Goal: Task Accomplishment & Management: Manage account settings

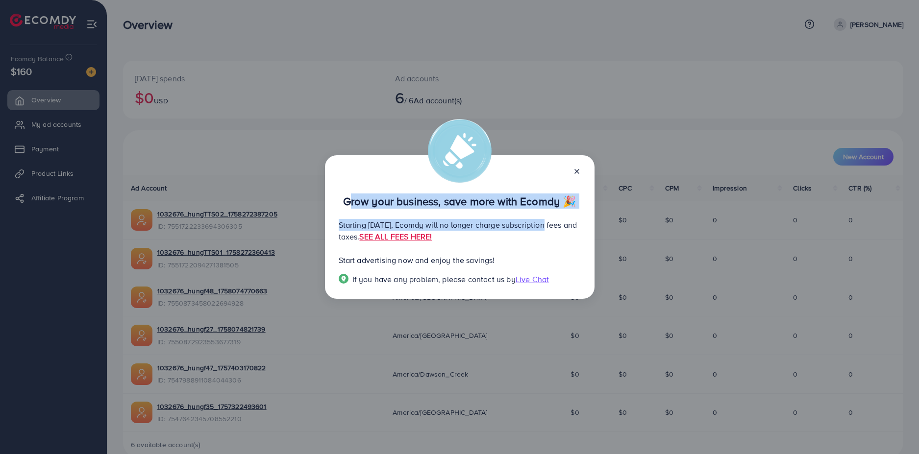
drag, startPoint x: 341, startPoint y: 203, endPoint x: 561, endPoint y: 209, distance: 220.7
click at [561, 209] on div "Grow your business, save more with Ecomdy 🎉 Starting [DATE], Ecomdy will no lon…" at bounding box center [460, 227] width 270 height 144
drag, startPoint x: 553, startPoint y: 209, endPoint x: 519, endPoint y: 210, distance: 34.3
click at [553, 209] on div "Grow your business, save more with Ecomdy 🎉 Starting [DATE], Ecomdy will no lon…" at bounding box center [460, 227] width 270 height 144
click at [366, 210] on div "Grow your business, save more with Ecomdy 🎉 Starting [DATE], Ecomdy will no lon…" at bounding box center [460, 227] width 270 height 144
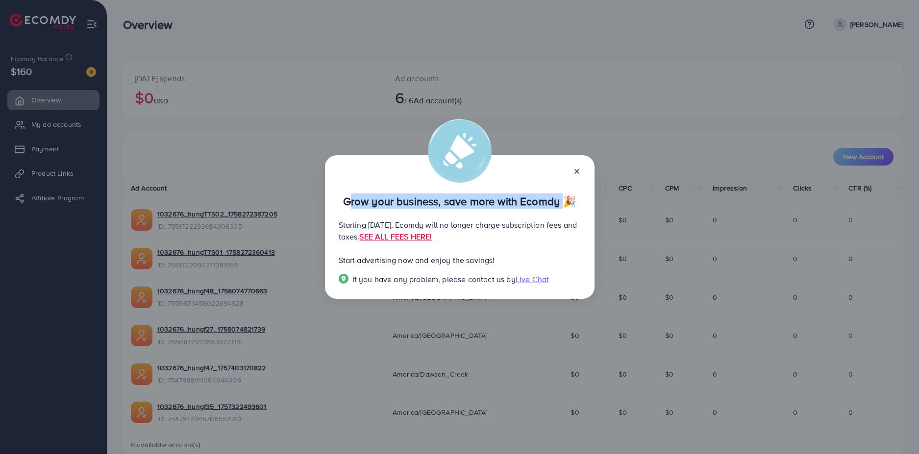
drag, startPoint x: 339, startPoint y: 203, endPoint x: 556, endPoint y: 198, distance: 216.8
click at [556, 198] on p "Grow your business, save more with Ecomdy 🎉" at bounding box center [460, 202] width 242 height 12
drag, startPoint x: 333, startPoint y: 222, endPoint x: 435, endPoint y: 240, distance: 103.0
click at [435, 240] on div "Grow your business, save more with Ecomdy 🎉 Starting [DATE], Ecomdy will no lon…" at bounding box center [460, 227] width 270 height 144
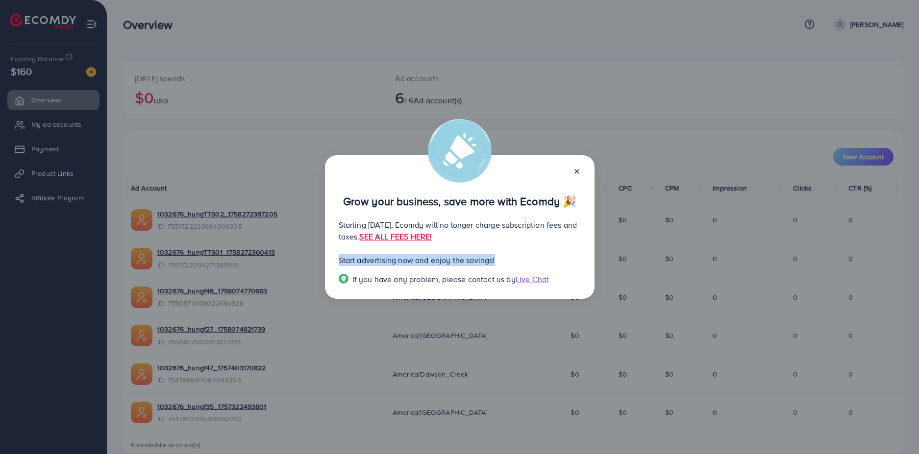
drag, startPoint x: 339, startPoint y: 261, endPoint x: 503, endPoint y: 260, distance: 163.8
click at [503, 260] on p "Start advertising now and enjoy the savings!" at bounding box center [460, 260] width 242 height 12
drag, startPoint x: 359, startPoint y: 283, endPoint x: 517, endPoint y: 284, distance: 158.4
click at [517, 284] on span "If you have any problem, please contact us by Live Chat" at bounding box center [460, 279] width 242 height 11
click at [669, 216] on div "Grow your business, save more with Ecomdy 🎉 Starting [DATE], Ecomdy will no lon…" at bounding box center [459, 227] width 919 height 454
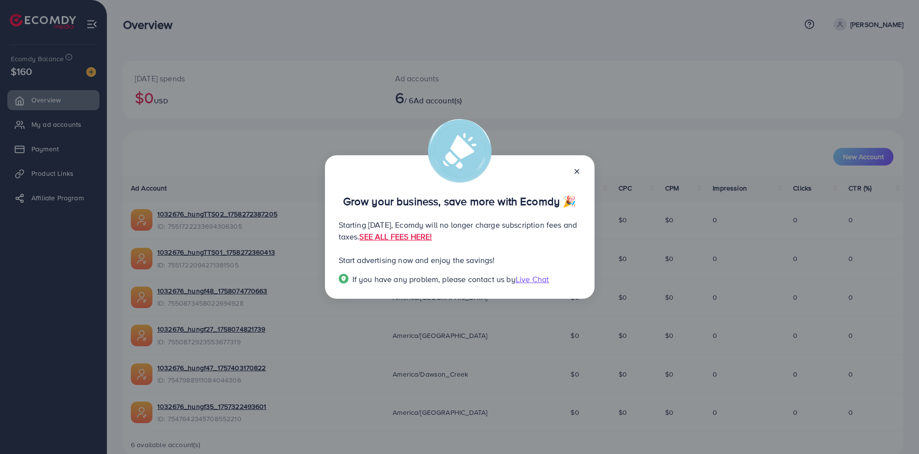
click at [580, 169] on icon at bounding box center [577, 172] width 8 height 8
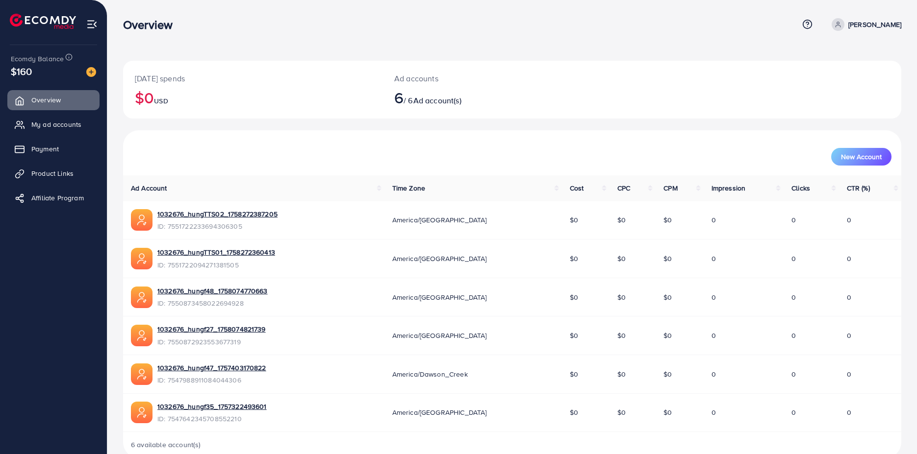
scroll to position [20, 0]
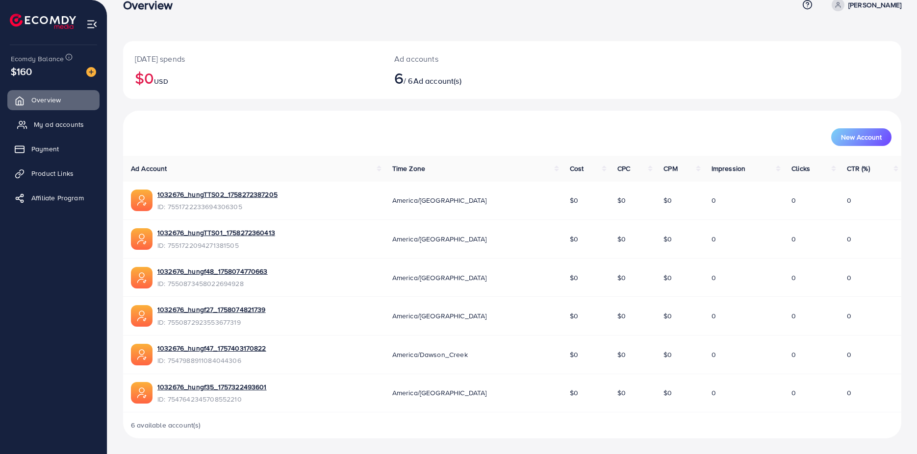
click at [46, 123] on span "My ad accounts" at bounding box center [59, 125] width 50 height 10
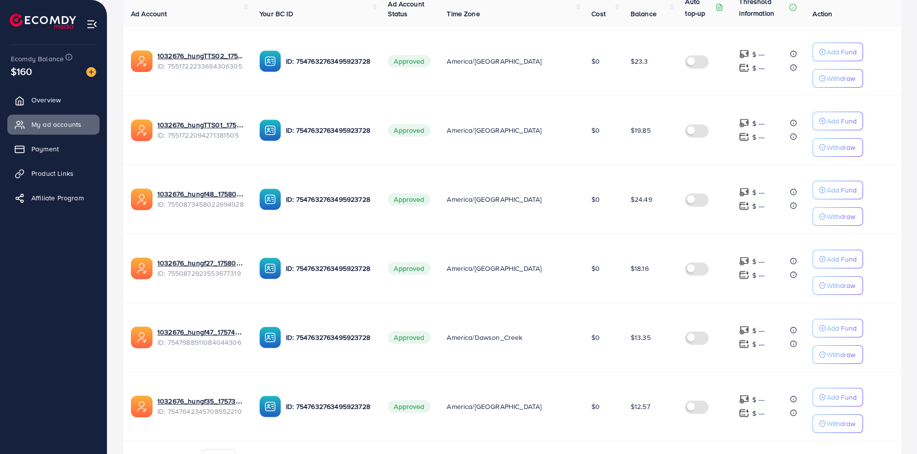
scroll to position [105, 0]
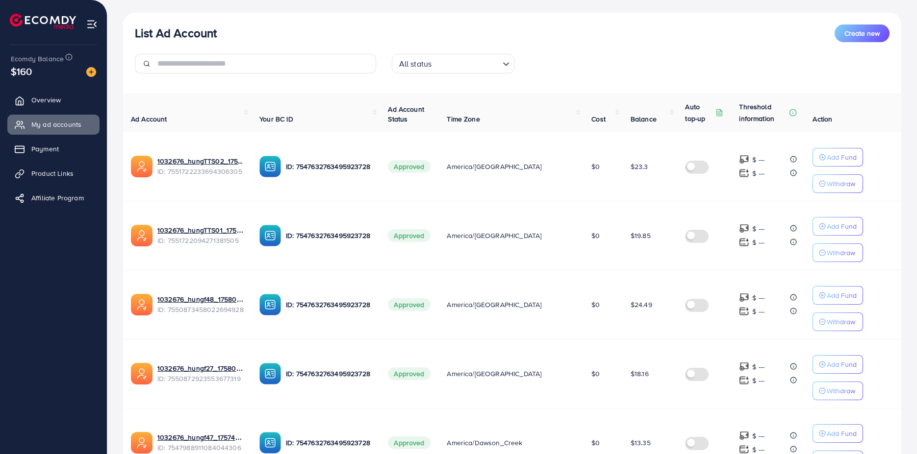
click at [617, 61] on div "All status Loading..." at bounding box center [512, 67] width 257 height 27
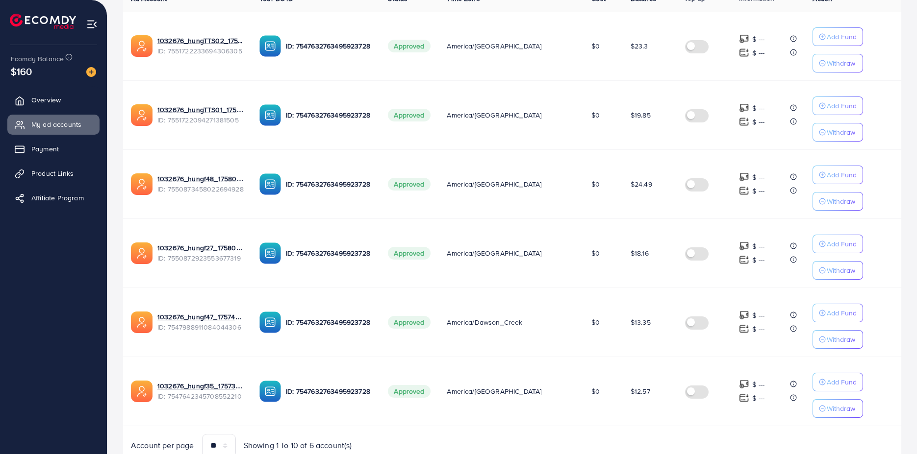
scroll to position [268, 0]
